Goal: Task Accomplishment & Management: Use online tool/utility

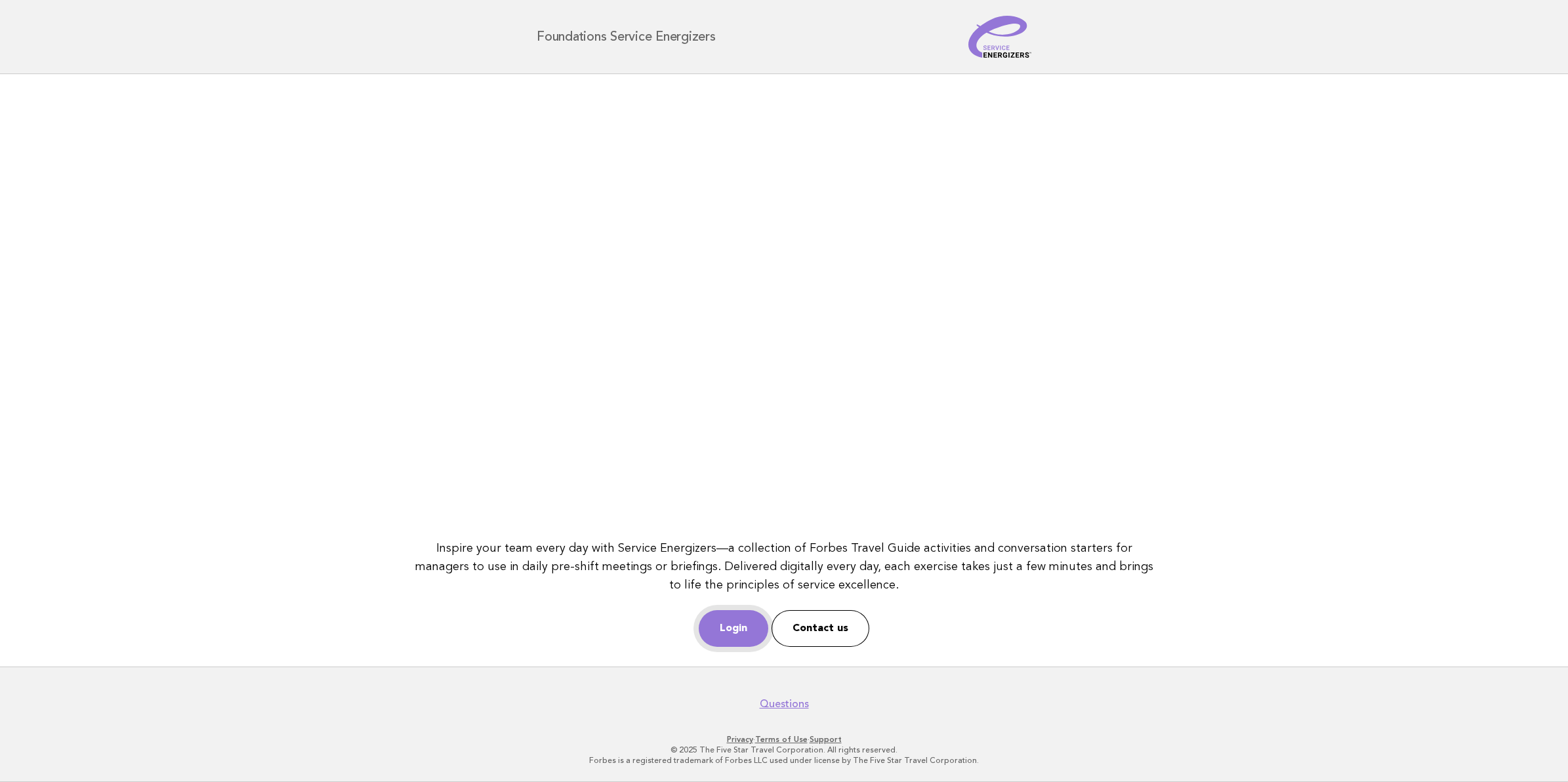
click at [712, 630] on link "Login" at bounding box center [734, 628] width 70 height 37
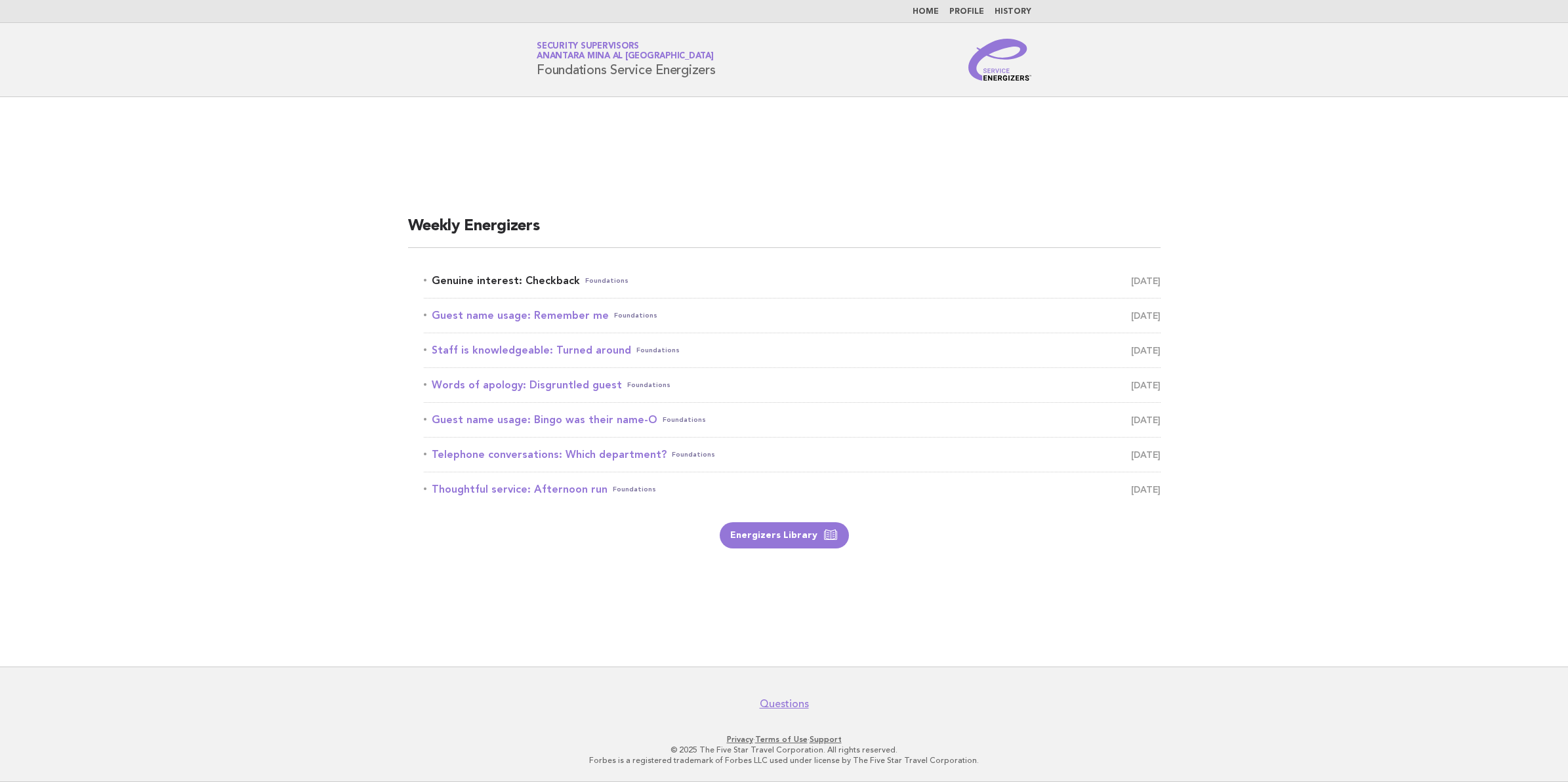
click at [525, 272] on link "Genuine interest: Checkback Foundations October 8" at bounding box center [792, 281] width 737 height 18
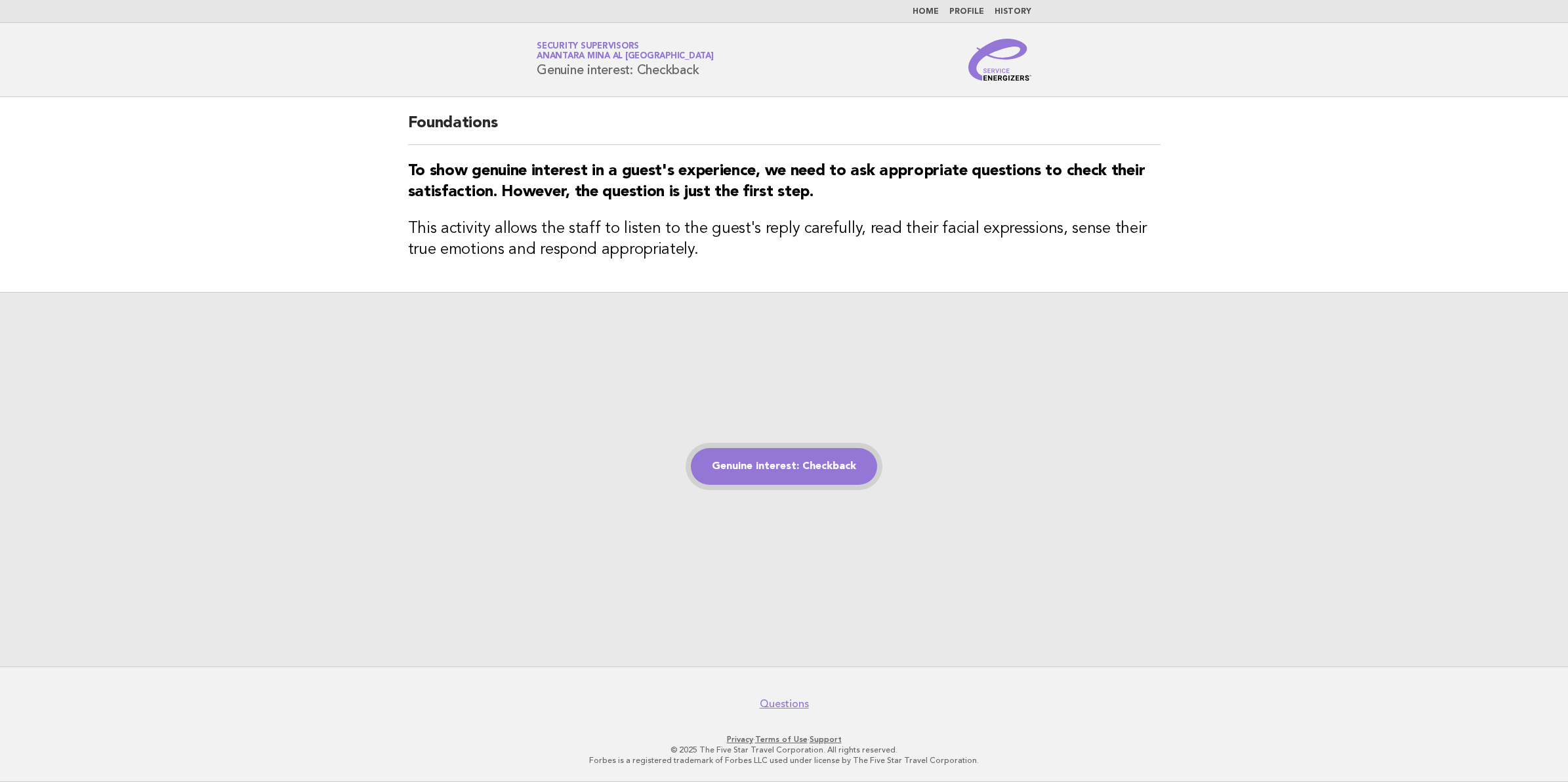
click at [733, 476] on link "Genuine interest: Checkback" at bounding box center [784, 466] width 186 height 37
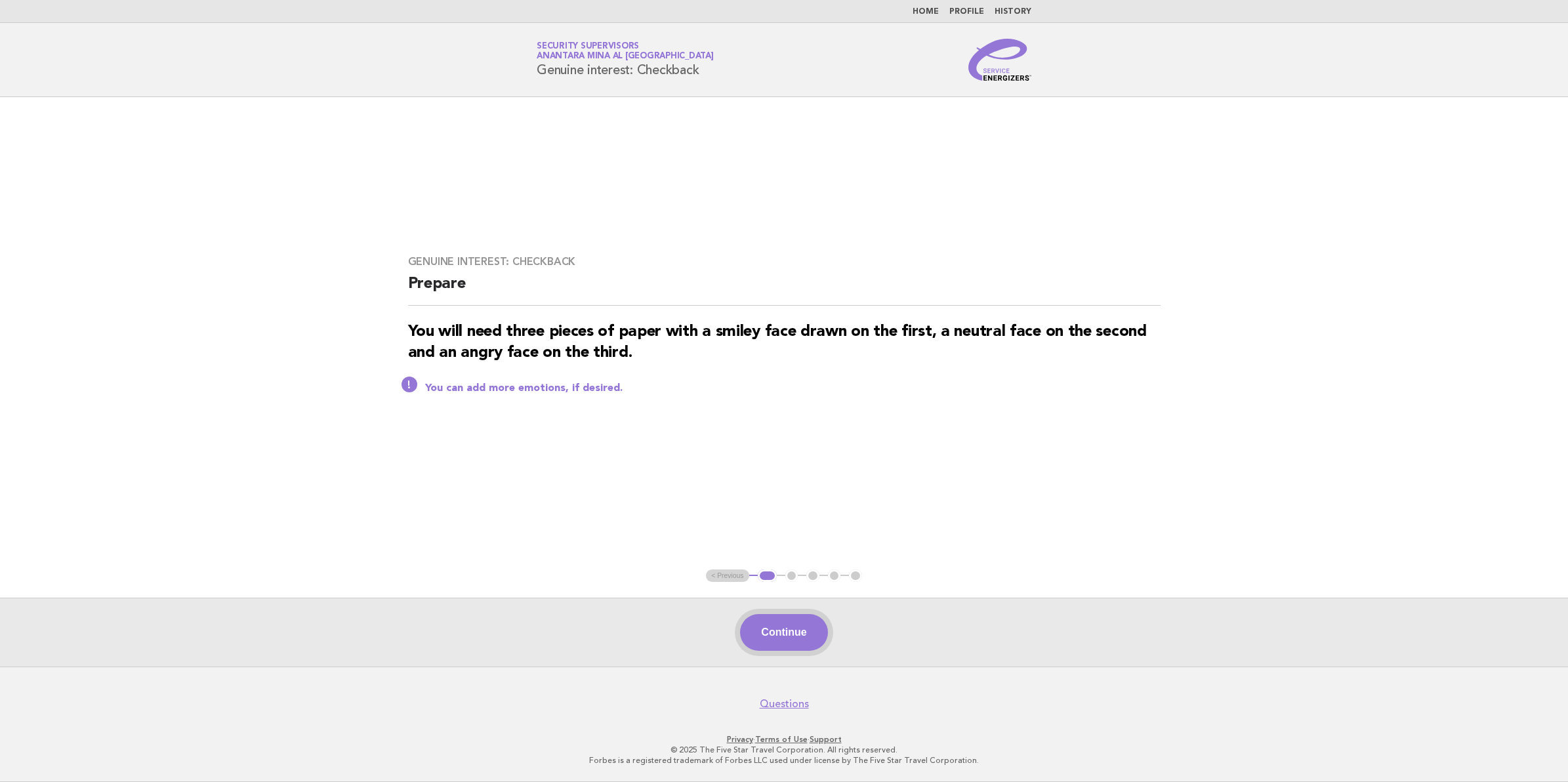
click at [803, 627] on button "Continue" at bounding box center [784, 632] width 87 height 37
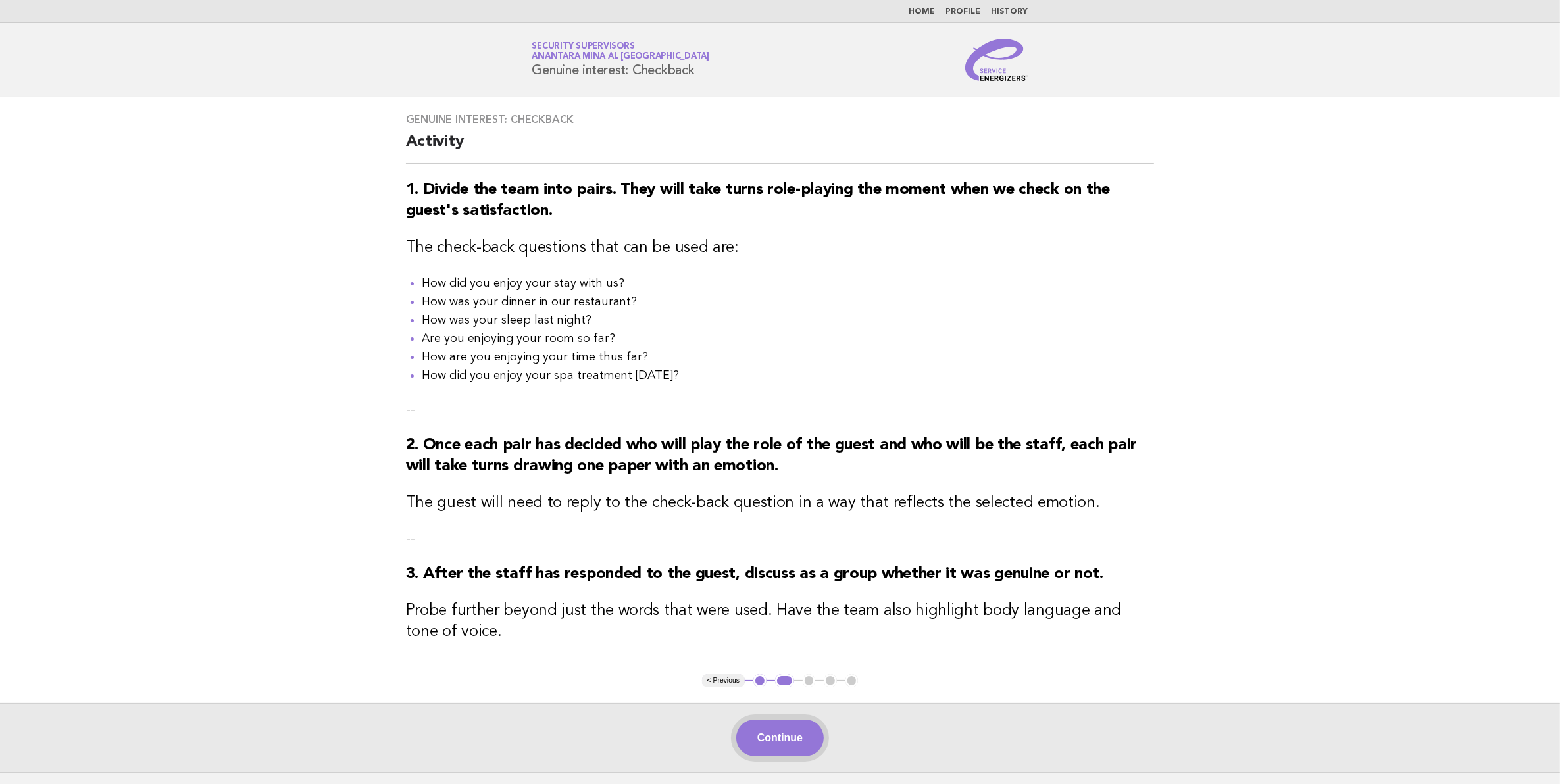
click at [778, 742] on button "Continue" at bounding box center [779, 738] width 88 height 37
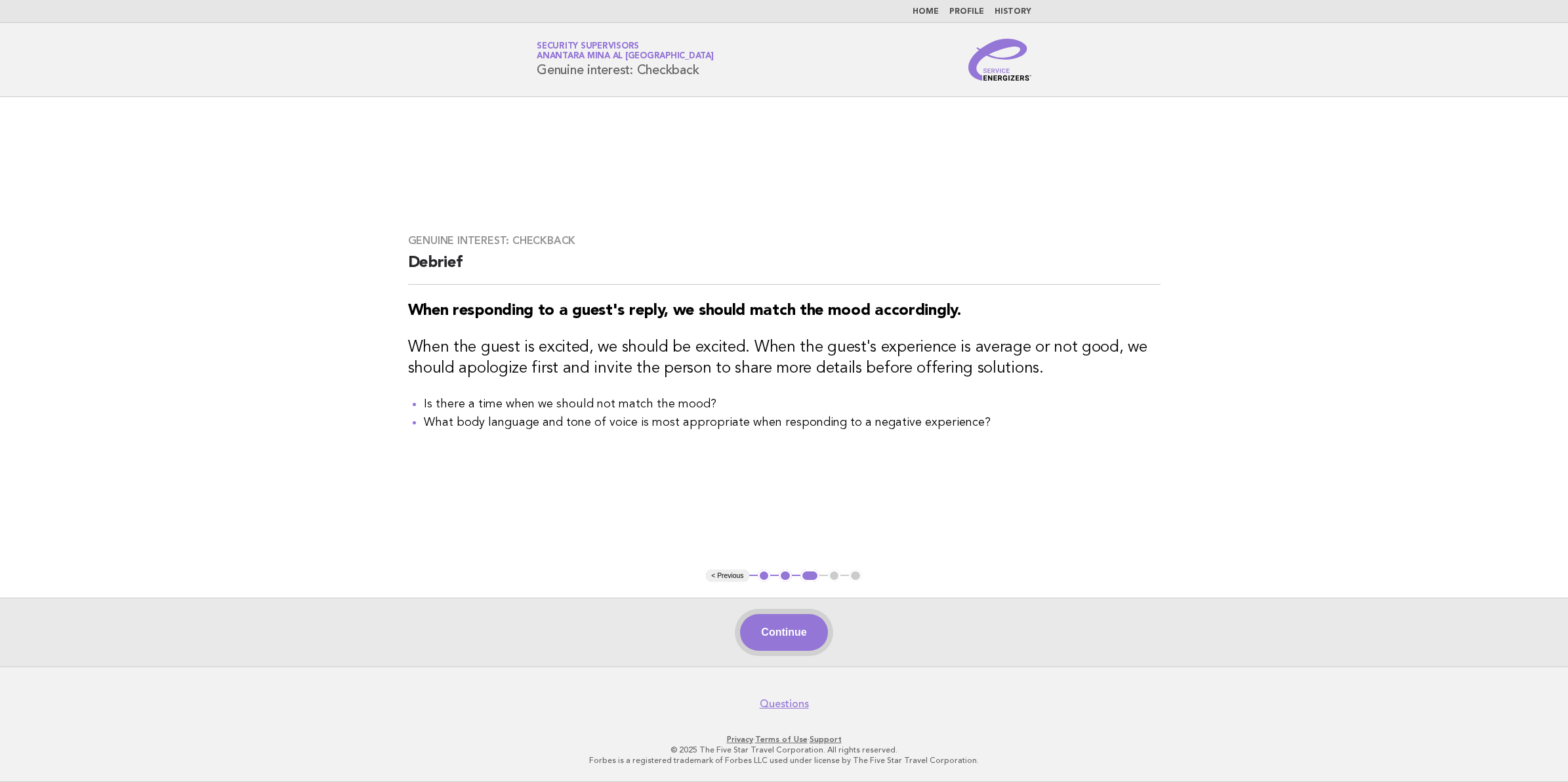
click at [788, 645] on button "Continue" at bounding box center [784, 632] width 87 height 37
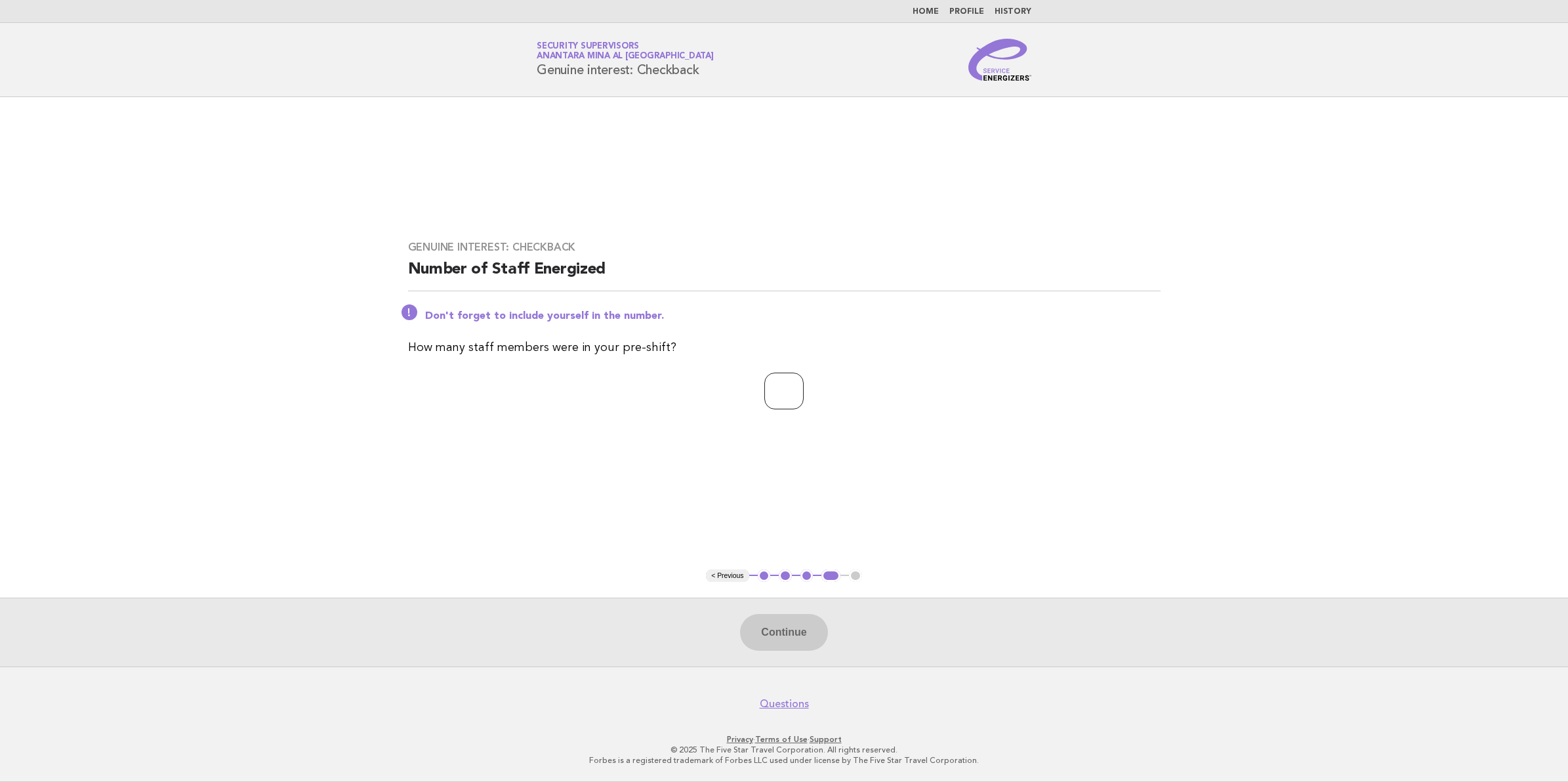
click at [769, 382] on input "number" at bounding box center [784, 391] width 39 height 37
type input "**"
click at [794, 647] on button "Continue" at bounding box center [784, 632] width 87 height 37
